Goal: Transaction & Acquisition: Book appointment/travel/reservation

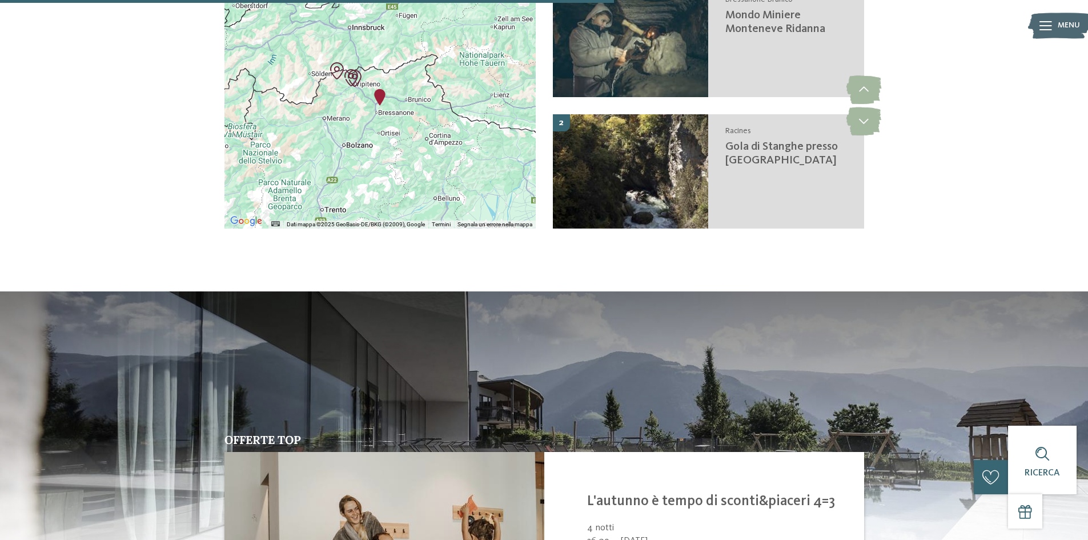
scroll to position [2381, 0]
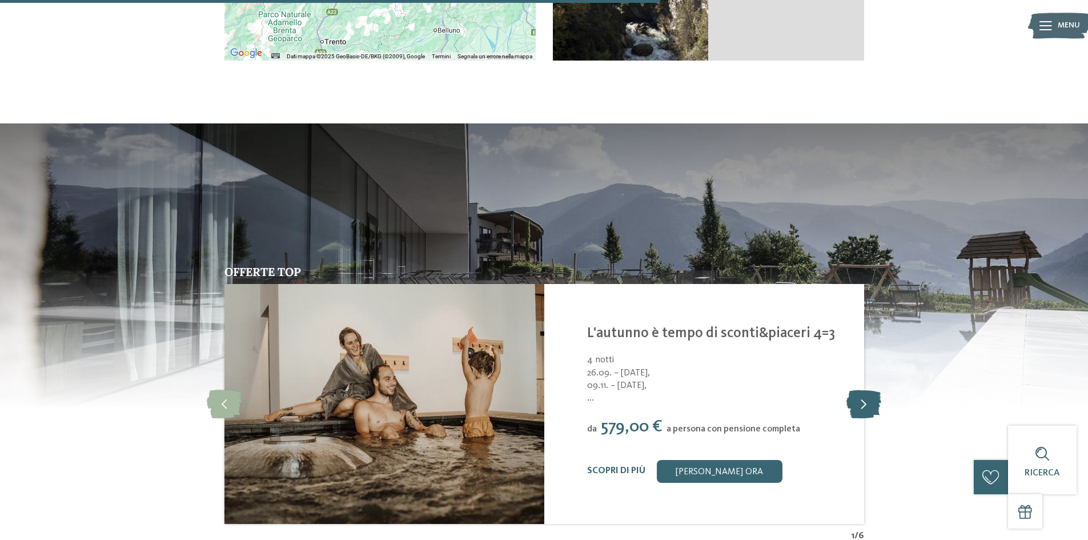
click at [867, 402] on icon at bounding box center [863, 403] width 35 height 29
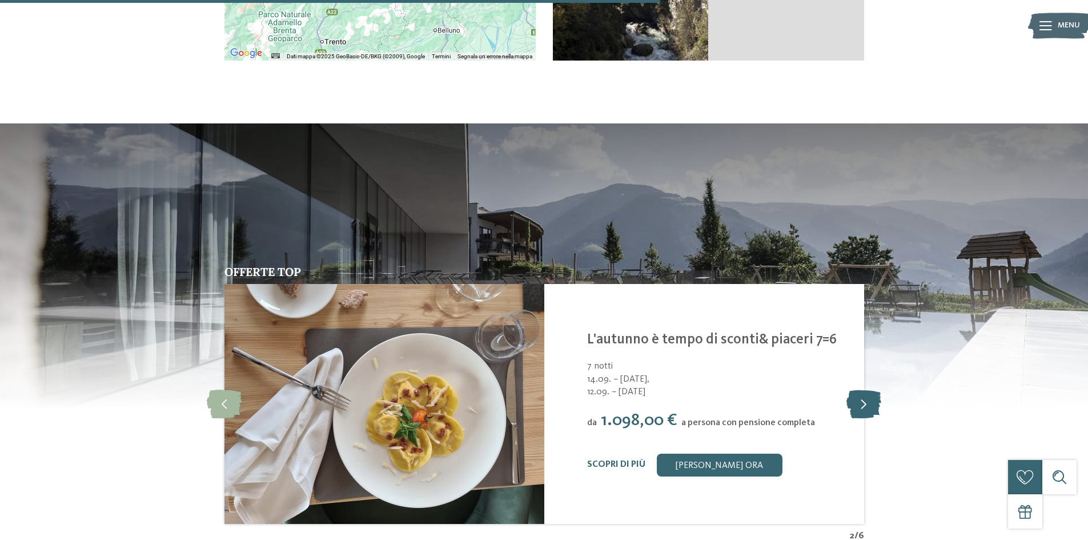
click at [867, 402] on icon at bounding box center [863, 403] width 35 height 29
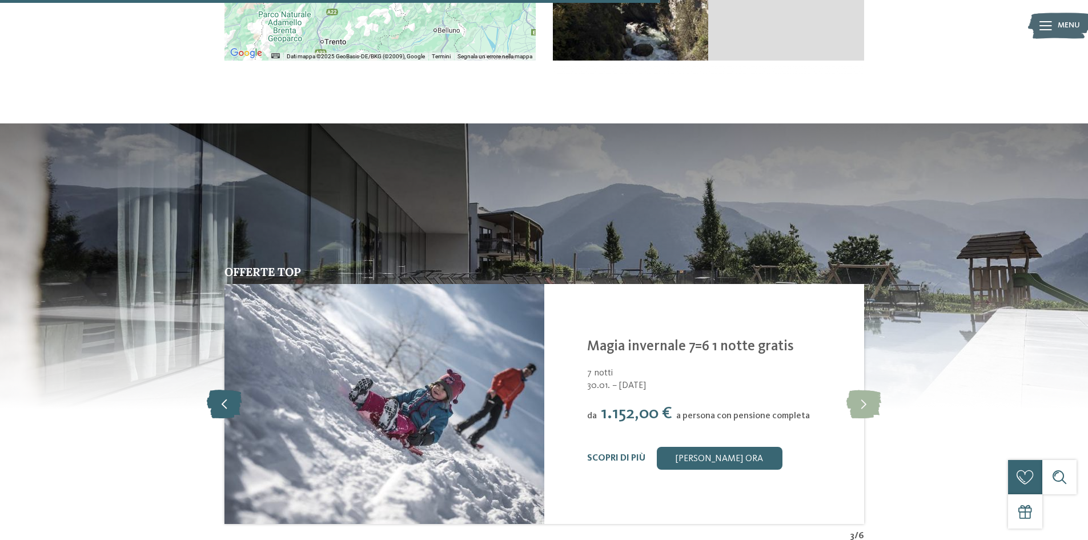
click at [232, 404] on icon at bounding box center [224, 403] width 35 height 29
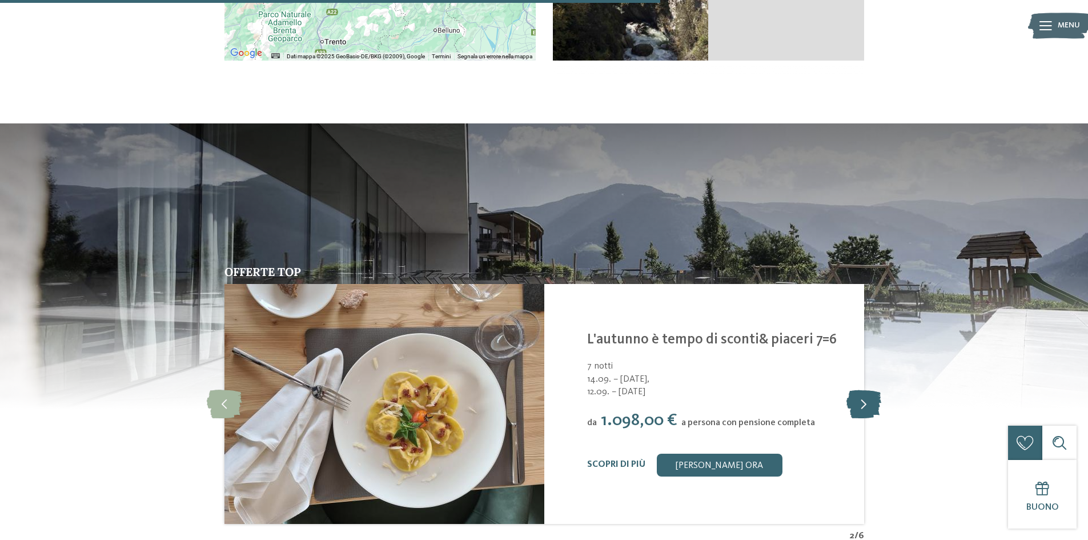
click at [876, 406] on icon at bounding box center [863, 403] width 35 height 29
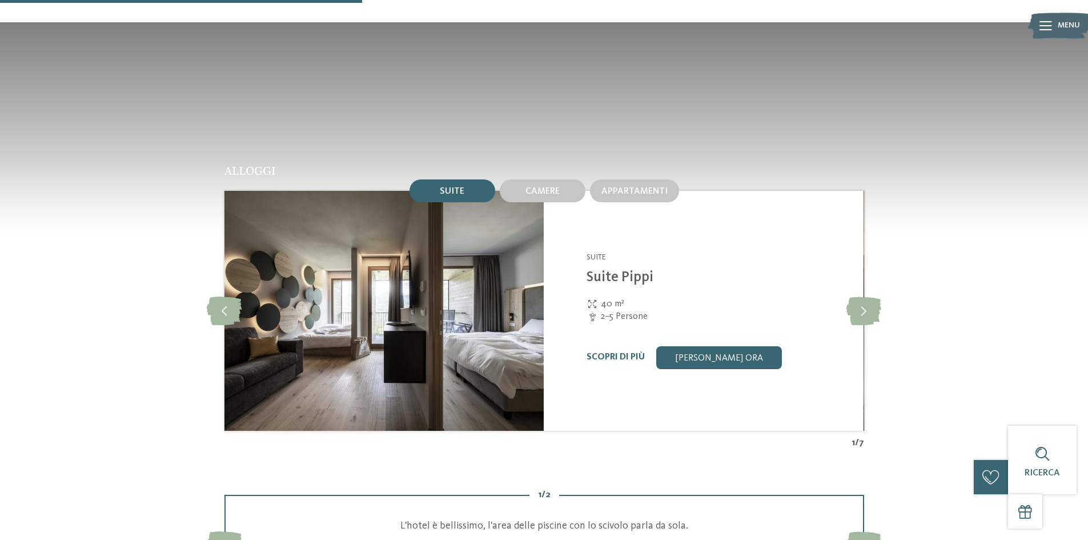
scroll to position [1182, 0]
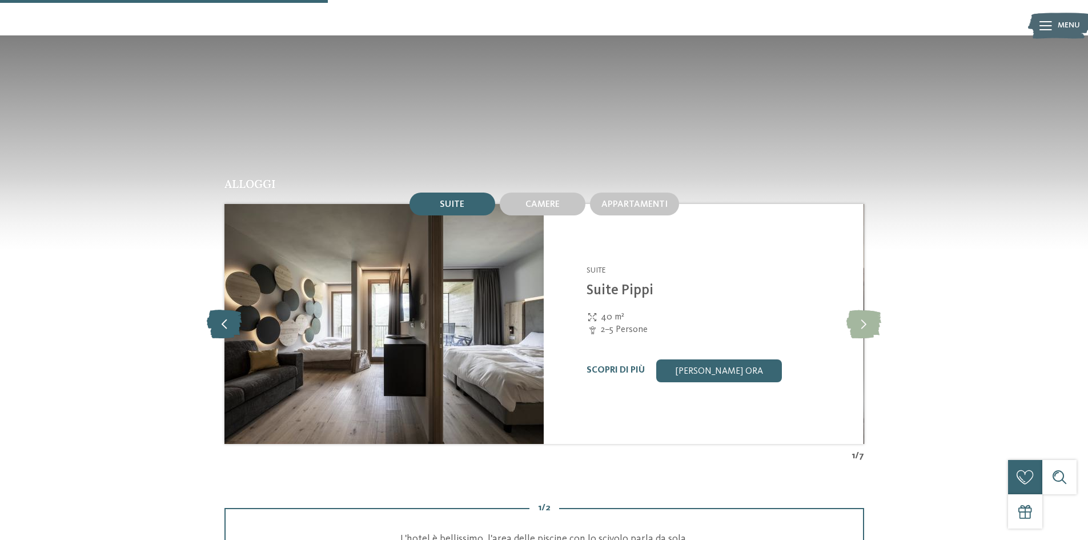
click at [225, 319] on icon at bounding box center [224, 323] width 35 height 29
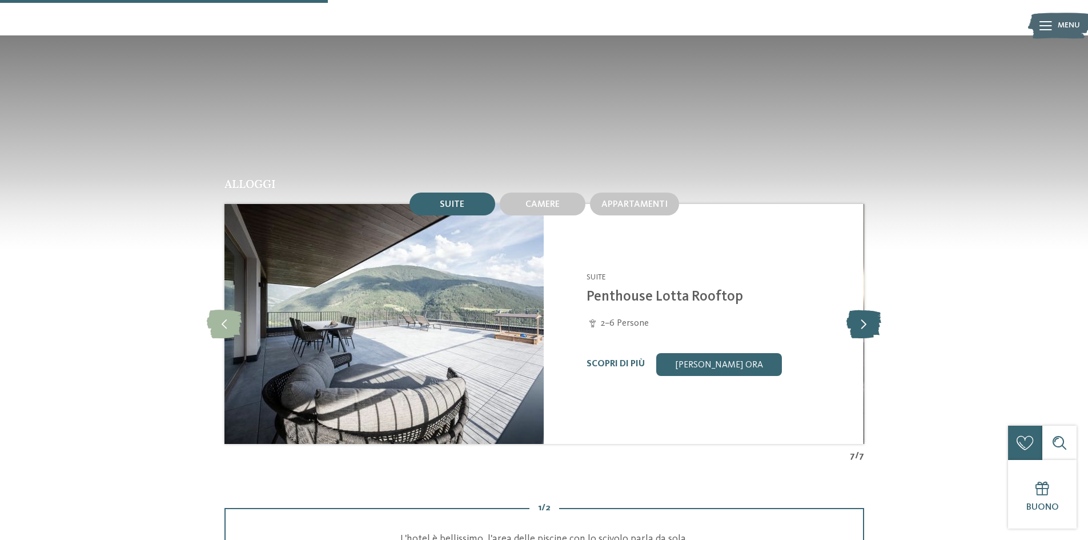
click at [867, 324] on icon at bounding box center [863, 323] width 35 height 29
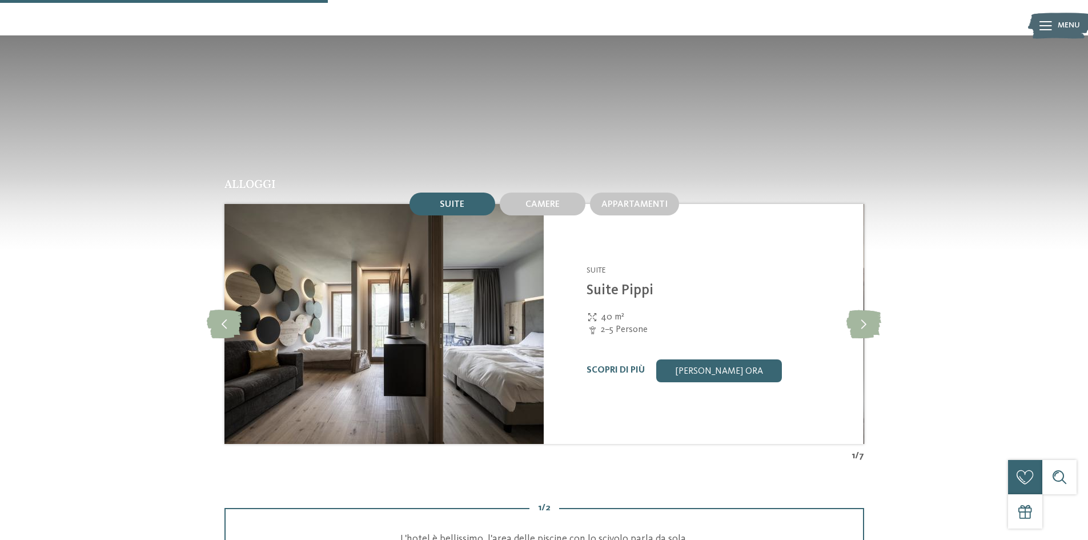
click at [686, 315] on div "40 m²" at bounding box center [717, 317] width 263 height 13
click at [627, 373] on link "Scopri di più" at bounding box center [615, 369] width 58 height 9
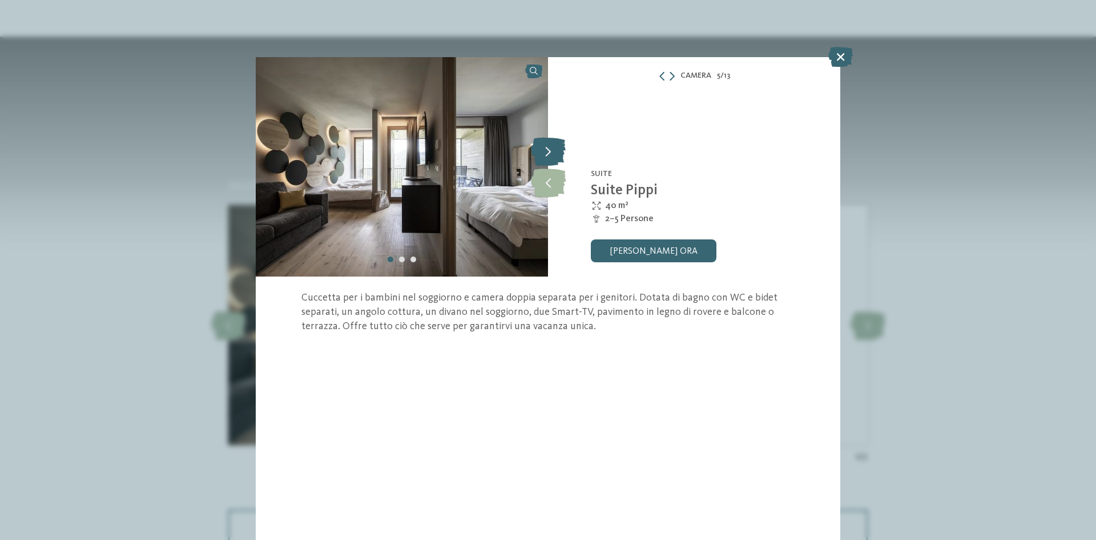
click at [547, 148] on icon at bounding box center [548, 151] width 35 height 29
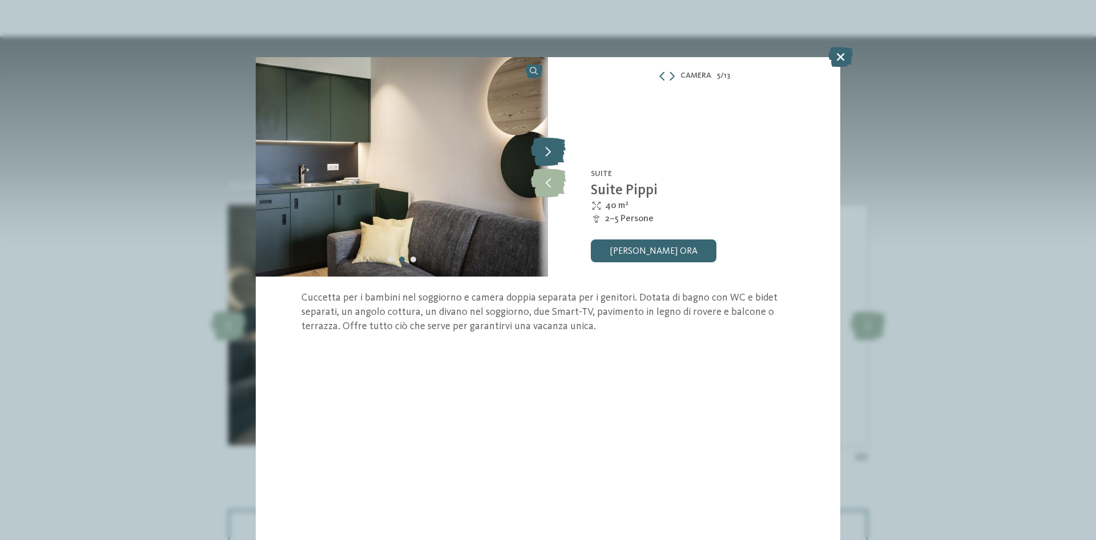
click at [547, 148] on icon at bounding box center [548, 151] width 35 height 29
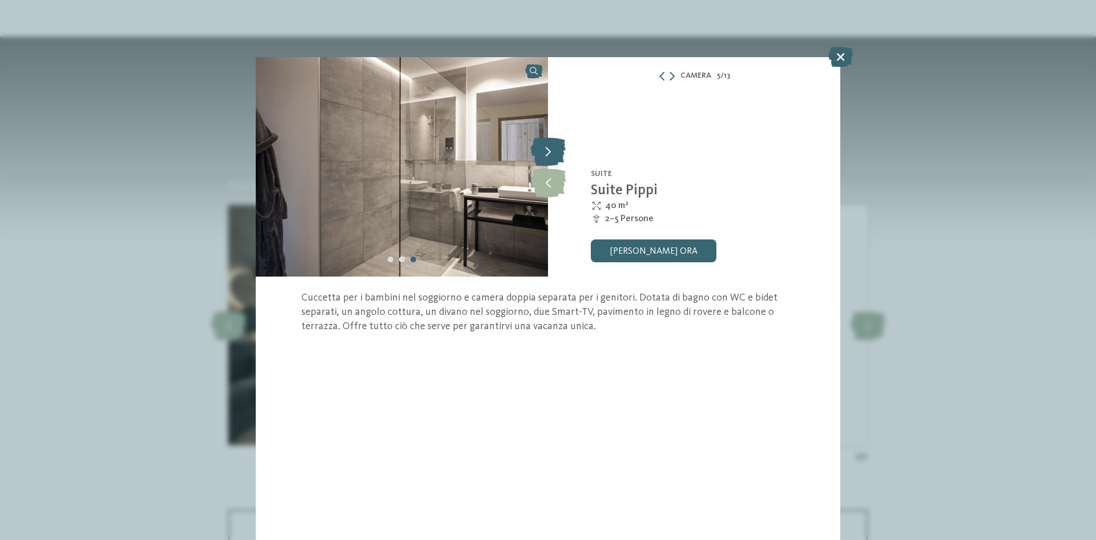
click at [547, 148] on icon at bounding box center [548, 151] width 35 height 29
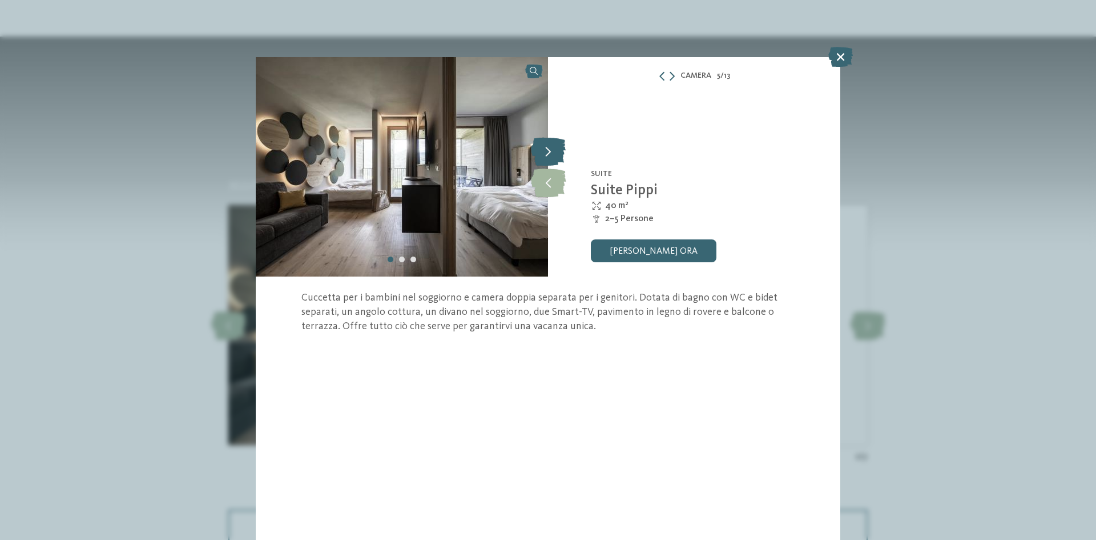
click at [547, 148] on icon at bounding box center [548, 151] width 35 height 29
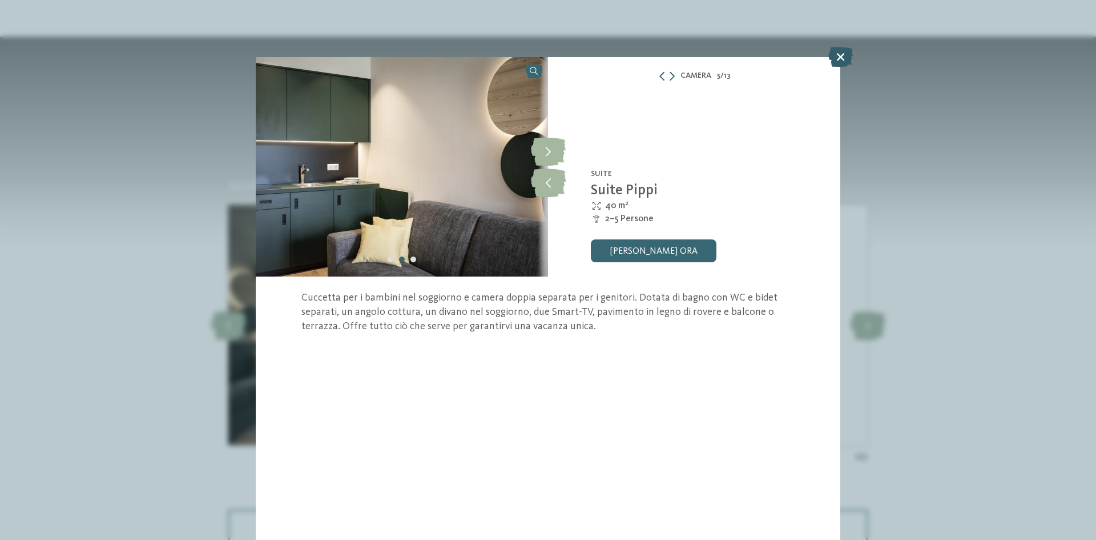
click at [838, 54] on icon at bounding box center [840, 57] width 25 height 20
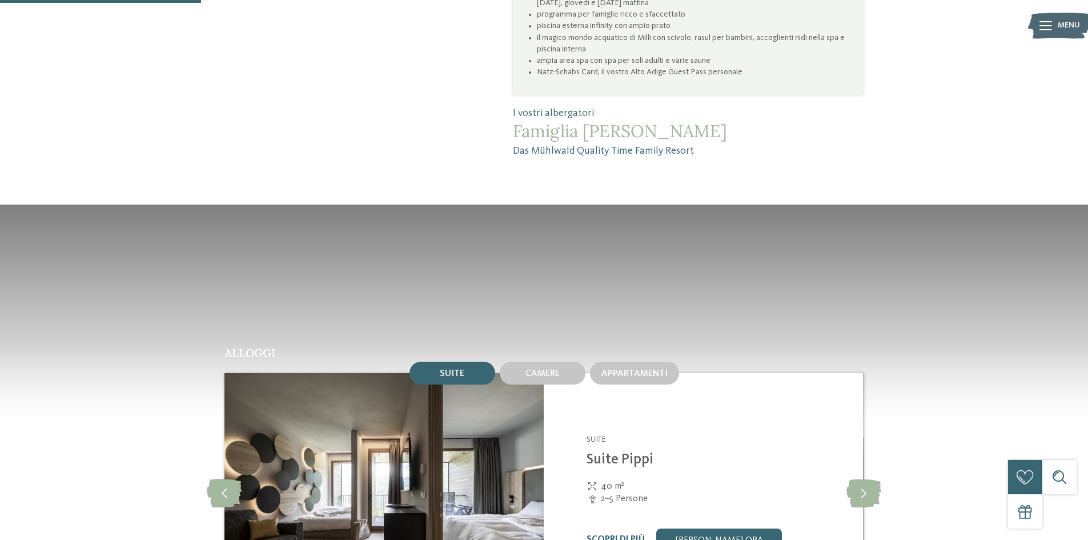
scroll to position [1125, 0]
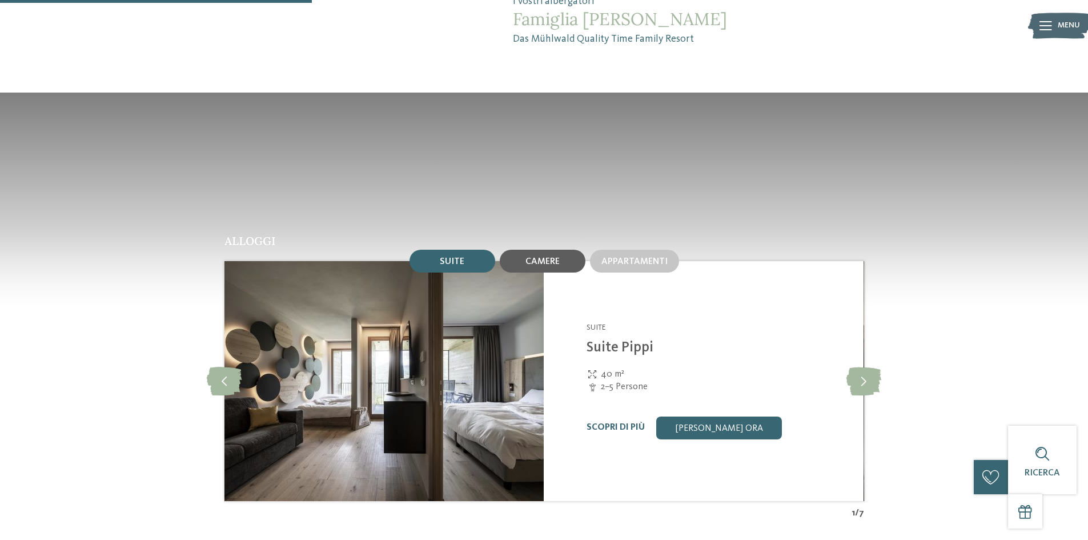
click at [551, 252] on div "Camere" at bounding box center [543, 260] width 86 height 23
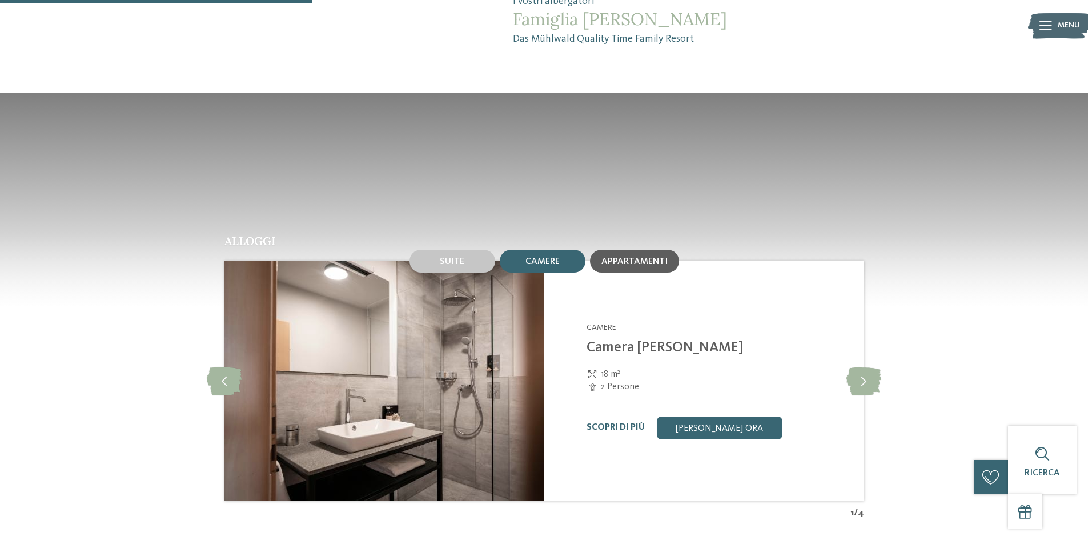
click at [618, 258] on span "Appartamenti" at bounding box center [634, 261] width 66 height 9
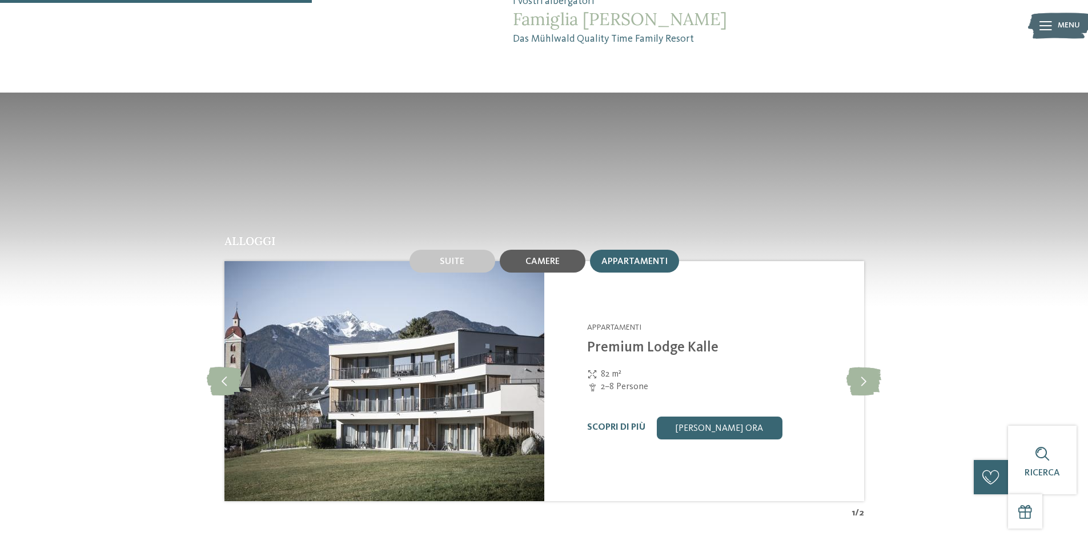
click at [545, 259] on span "Camere" at bounding box center [542, 261] width 34 height 9
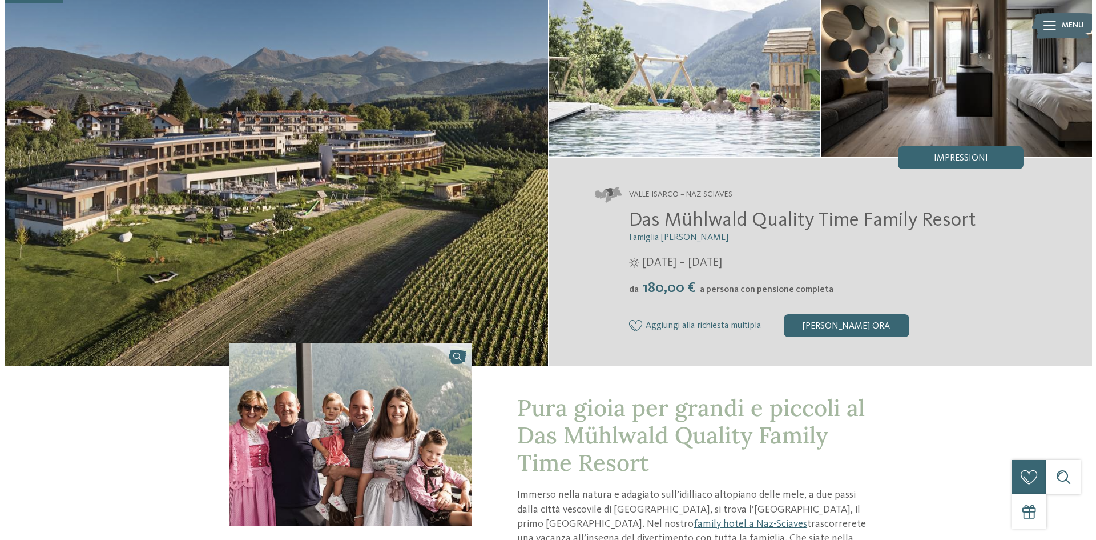
scroll to position [0, 0]
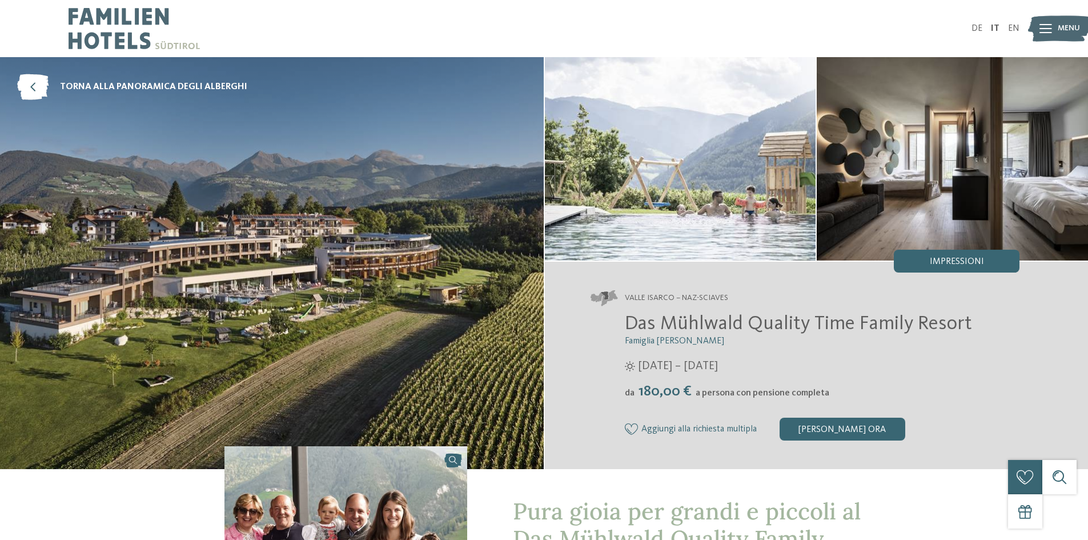
click at [1075, 21] on div "Menu" at bounding box center [1068, 28] width 22 height 29
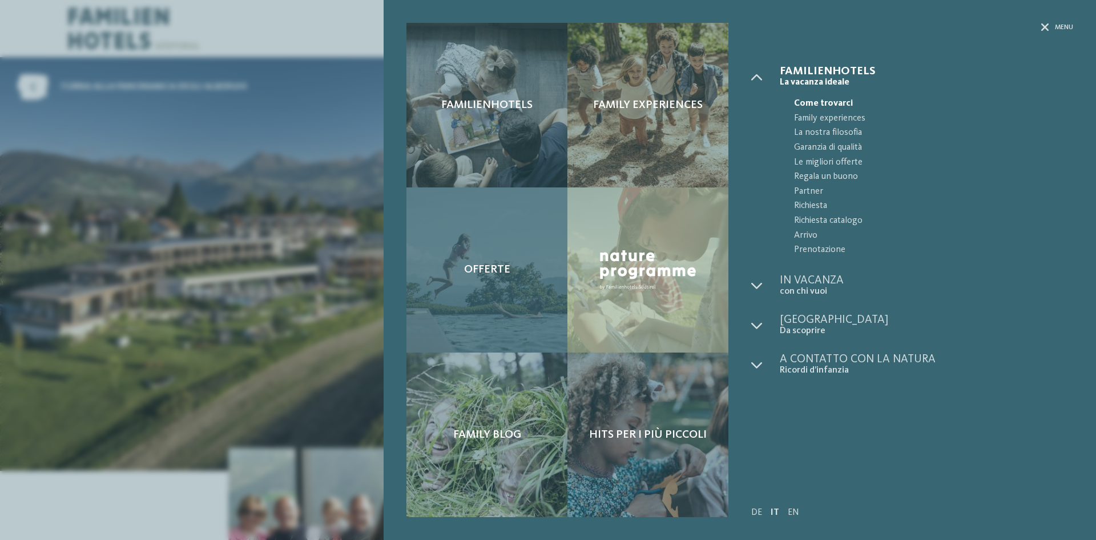
click at [517, 266] on div "Offerte" at bounding box center [487, 269] width 161 height 164
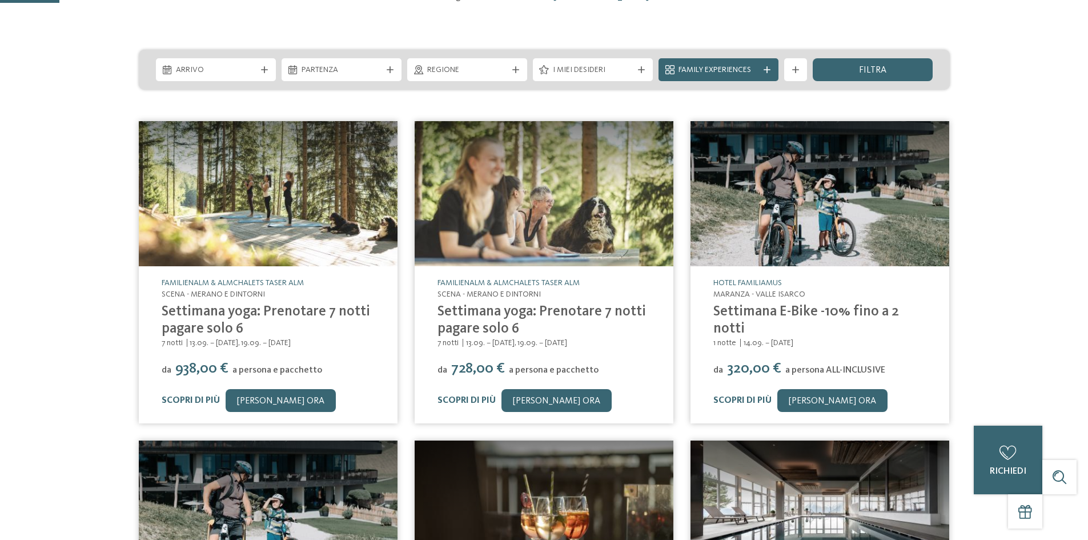
scroll to position [57, 0]
